Goal: Check status: Check status

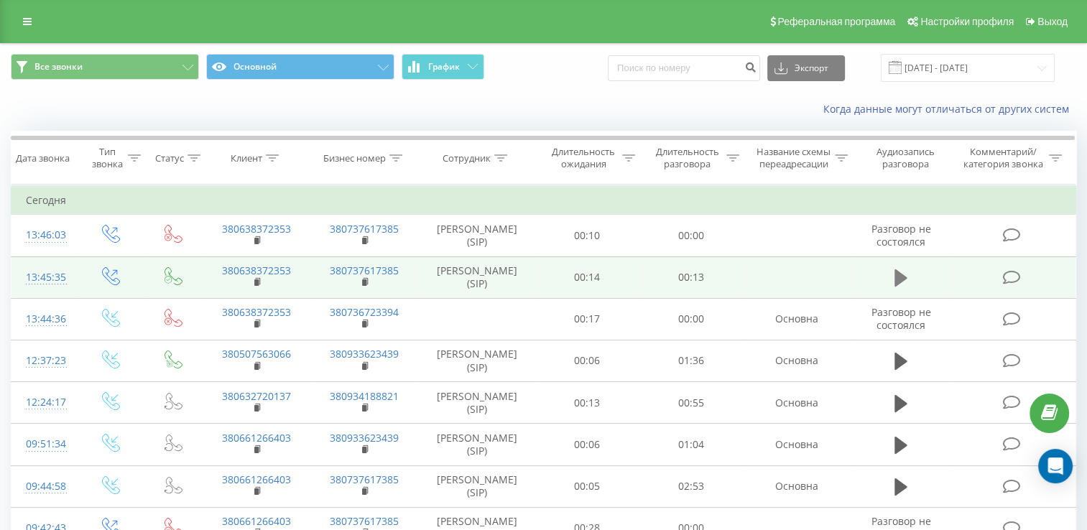
click at [898, 287] on icon at bounding box center [900, 277] width 13 height 17
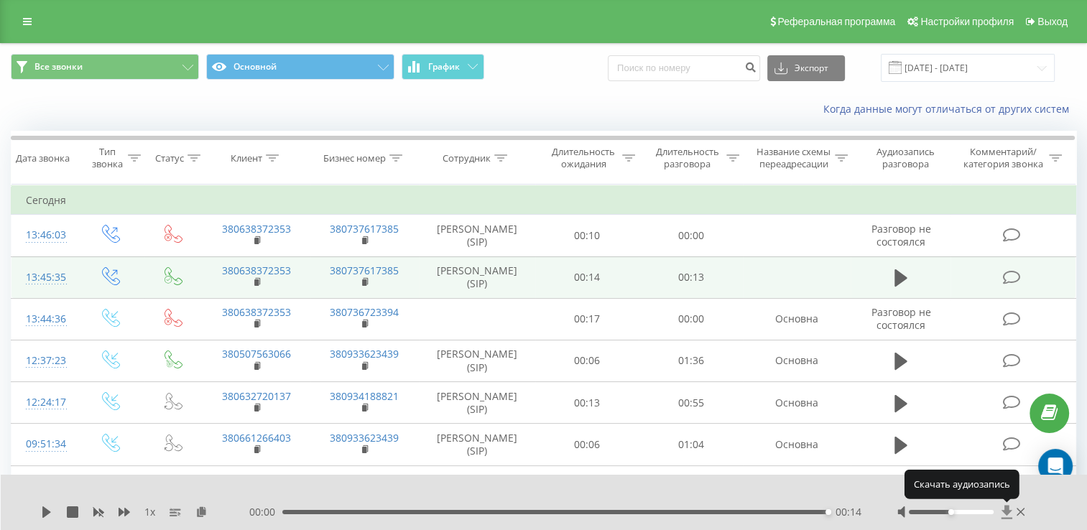
click at [1007, 513] on icon at bounding box center [1005, 512] width 11 height 14
click at [1005, 516] on icon at bounding box center [1006, 512] width 12 height 14
click at [1005, 510] on icon at bounding box center [1005, 512] width 11 height 14
